Goal: Task Accomplishment & Management: Manage account settings

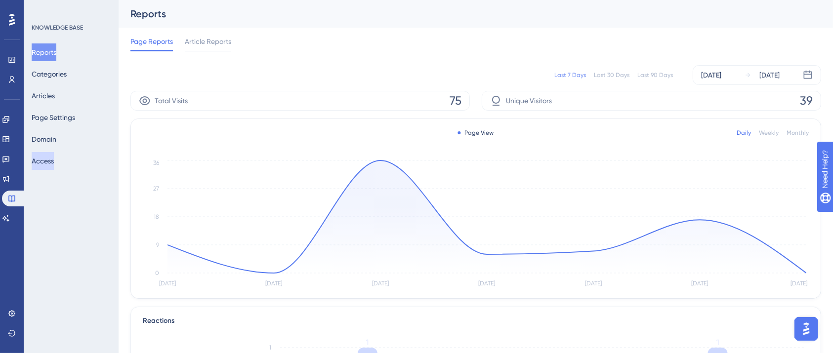
click at [54, 161] on button "Access" at bounding box center [43, 161] width 22 height 18
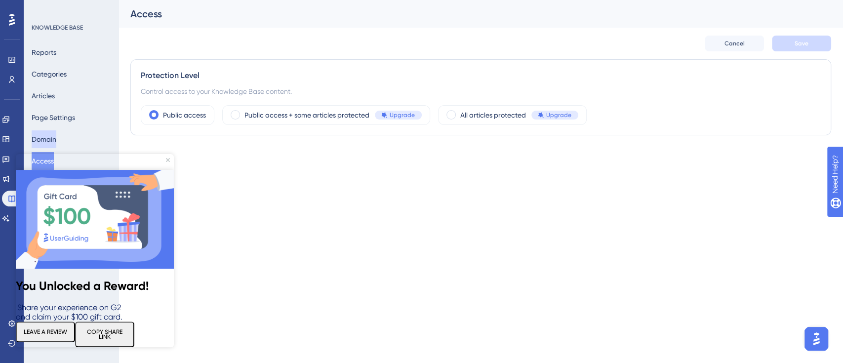
click at [56, 140] on button "Domain" at bounding box center [44, 139] width 25 height 18
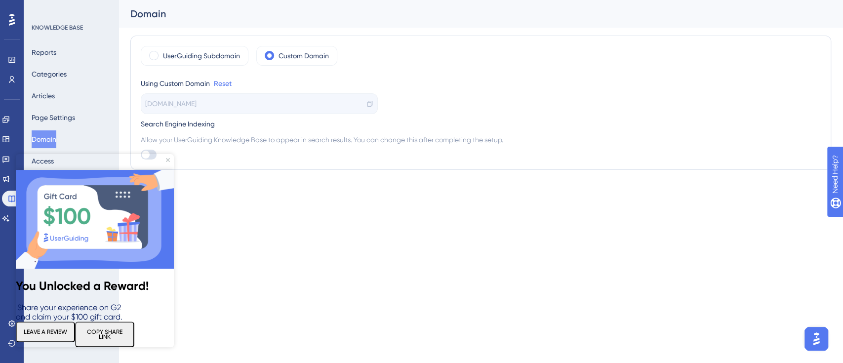
click at [165, 170] on img at bounding box center [95, 219] width 158 height 99
click at [48, 97] on button "Articles" at bounding box center [43, 96] width 23 height 18
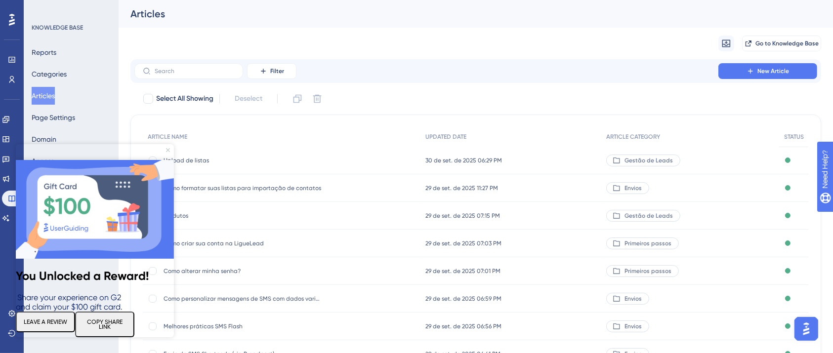
click at [169, 149] on icon "Close Preview" at bounding box center [168, 150] width 4 height 4
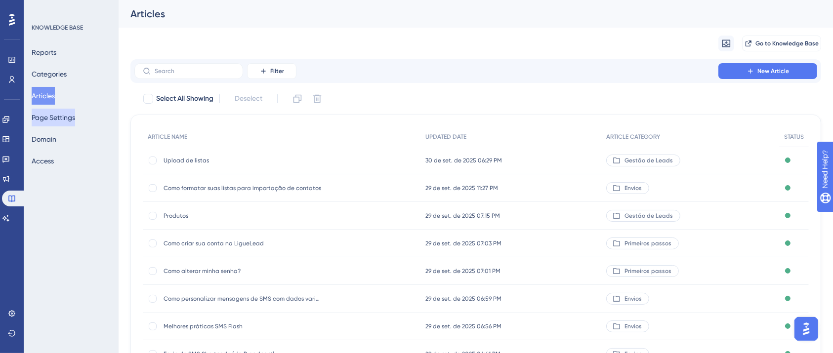
click at [67, 116] on button "Page Settings" at bounding box center [53, 118] width 43 height 18
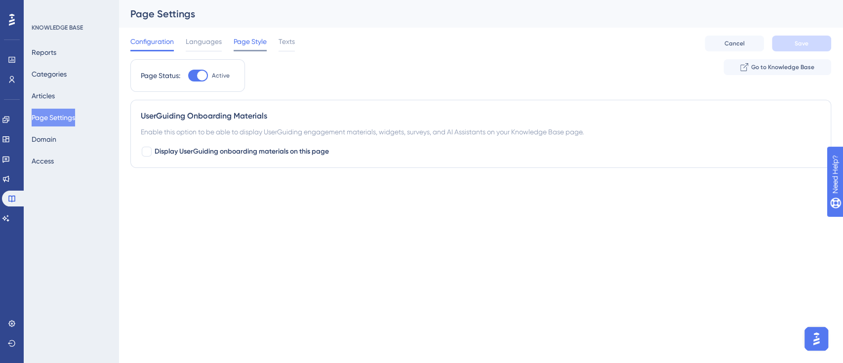
click at [250, 41] on span "Page Style" at bounding box center [250, 42] width 33 height 12
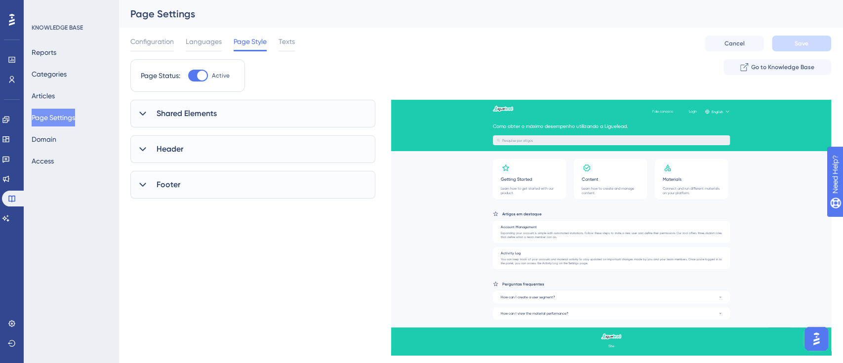
click at [153, 114] on div "Shared Elements" at bounding box center [252, 114] width 245 height 28
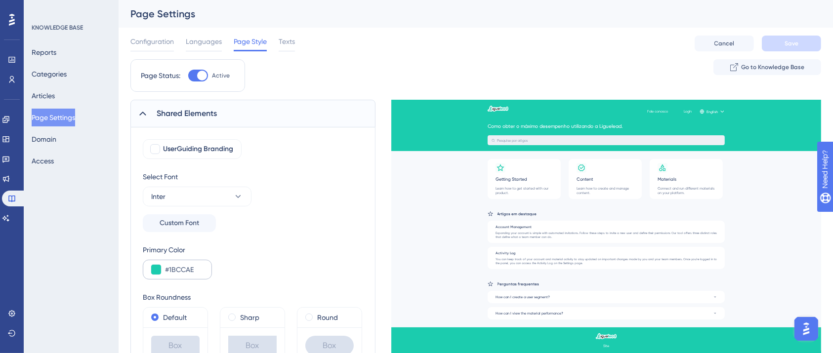
click at [185, 278] on div "#1BCCAE" at bounding box center [177, 270] width 69 height 20
click at [185, 268] on input "#1BCCAE" at bounding box center [184, 270] width 39 height 12
click at [186, 266] on input "#1BCCAE" at bounding box center [184, 270] width 39 height 12
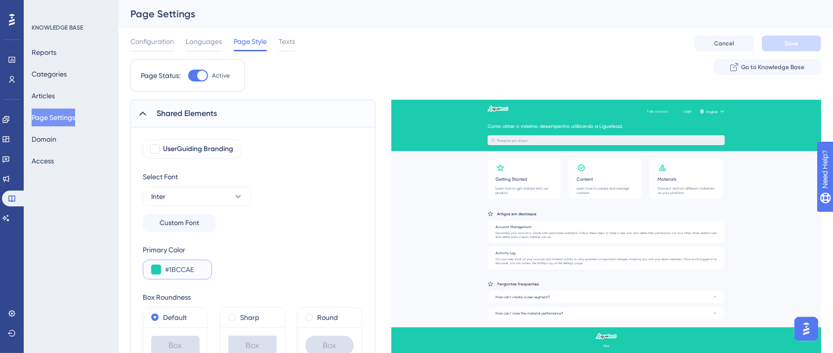
click at [187, 267] on input "#1BCCAE" at bounding box center [184, 270] width 39 height 12
click at [182, 272] on input "#1BCCAE" at bounding box center [184, 270] width 39 height 12
click at [206, 38] on span "Languages" at bounding box center [204, 42] width 36 height 12
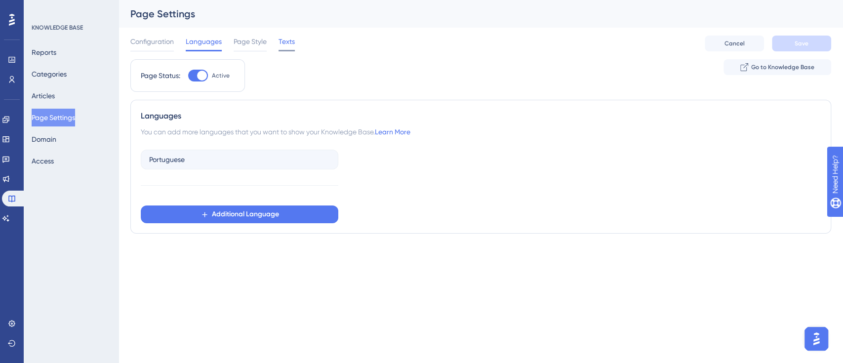
click at [291, 46] on span "Texts" at bounding box center [287, 42] width 16 height 12
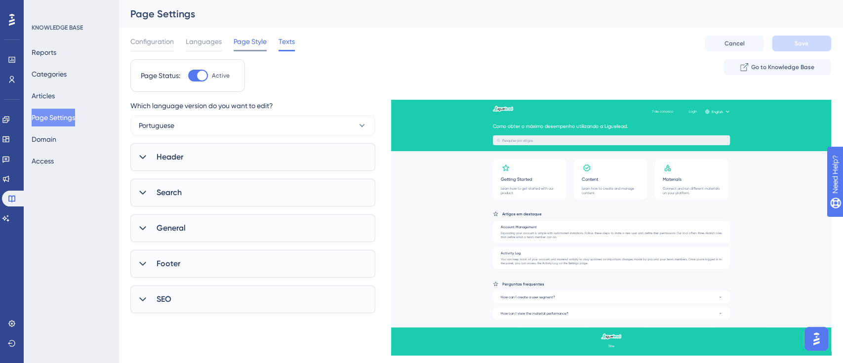
click at [248, 45] on span "Page Style" at bounding box center [250, 42] width 33 height 12
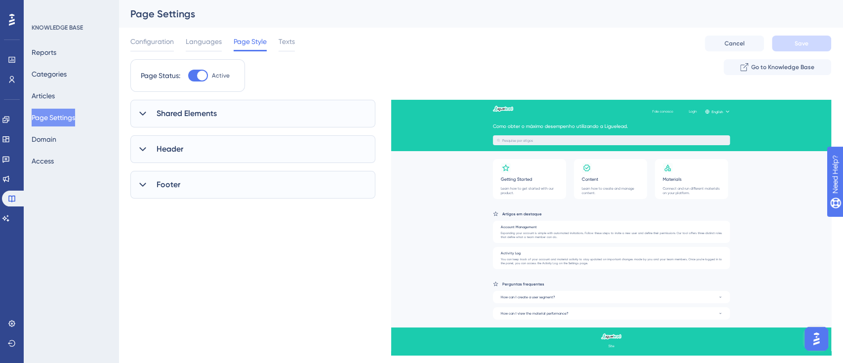
click at [225, 41] on div "Configuration Languages Page Style Texts" at bounding box center [212, 44] width 164 height 16
click at [216, 37] on span "Languages" at bounding box center [204, 42] width 36 height 12
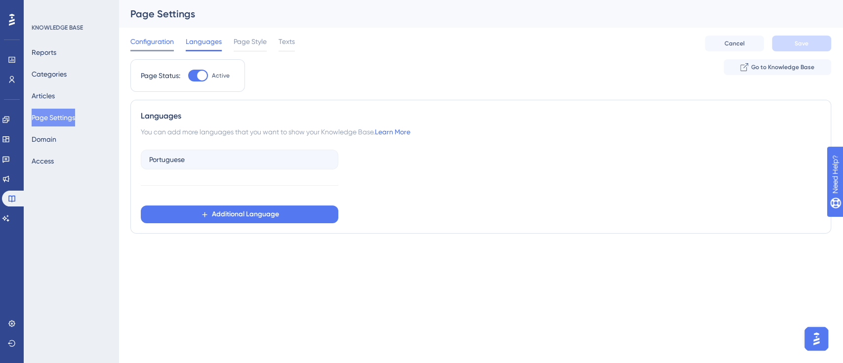
click at [161, 47] on span "Configuration" at bounding box center [151, 42] width 43 height 12
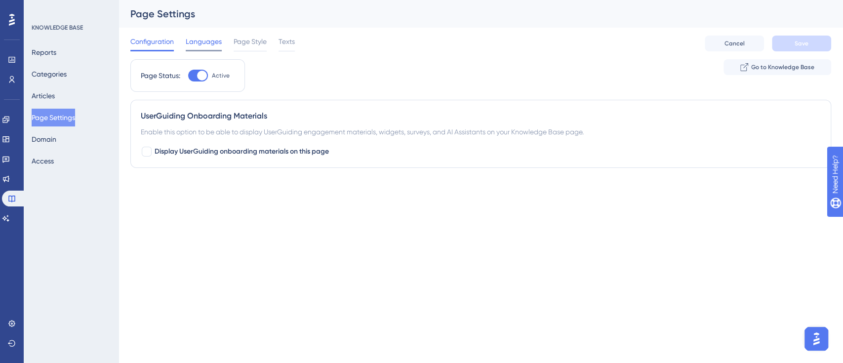
click at [211, 38] on span "Languages" at bounding box center [204, 42] width 36 height 12
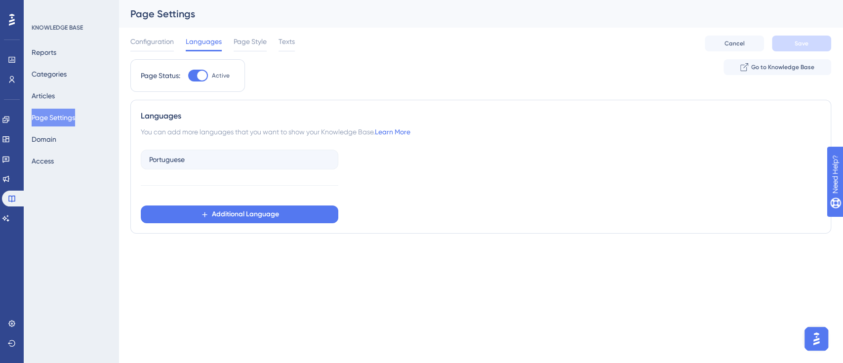
click at [231, 48] on div "Configuration Languages Page Style Texts" at bounding box center [212, 44] width 164 height 16
click at [251, 41] on span "Page Style" at bounding box center [250, 42] width 33 height 12
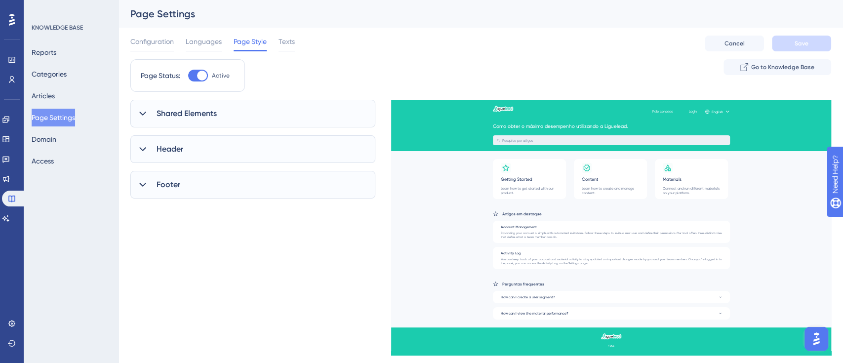
drag, startPoint x: 168, startPoint y: 152, endPoint x: 189, endPoint y: 150, distance: 20.8
click at [168, 152] on span "Header" at bounding box center [170, 149] width 27 height 12
